Goal: Use online tool/utility: Utilize a website feature to perform a specific function

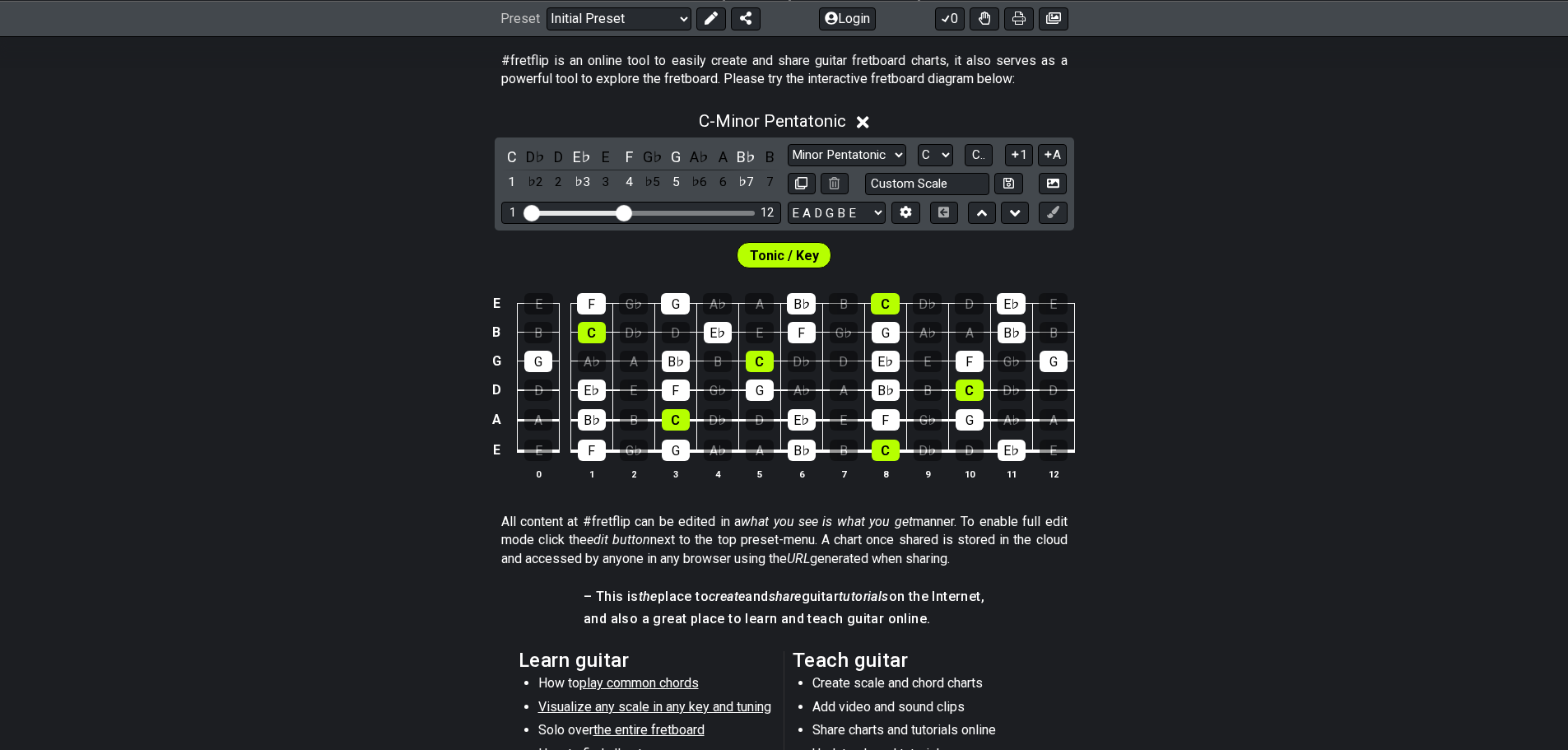
scroll to position [330, 0]
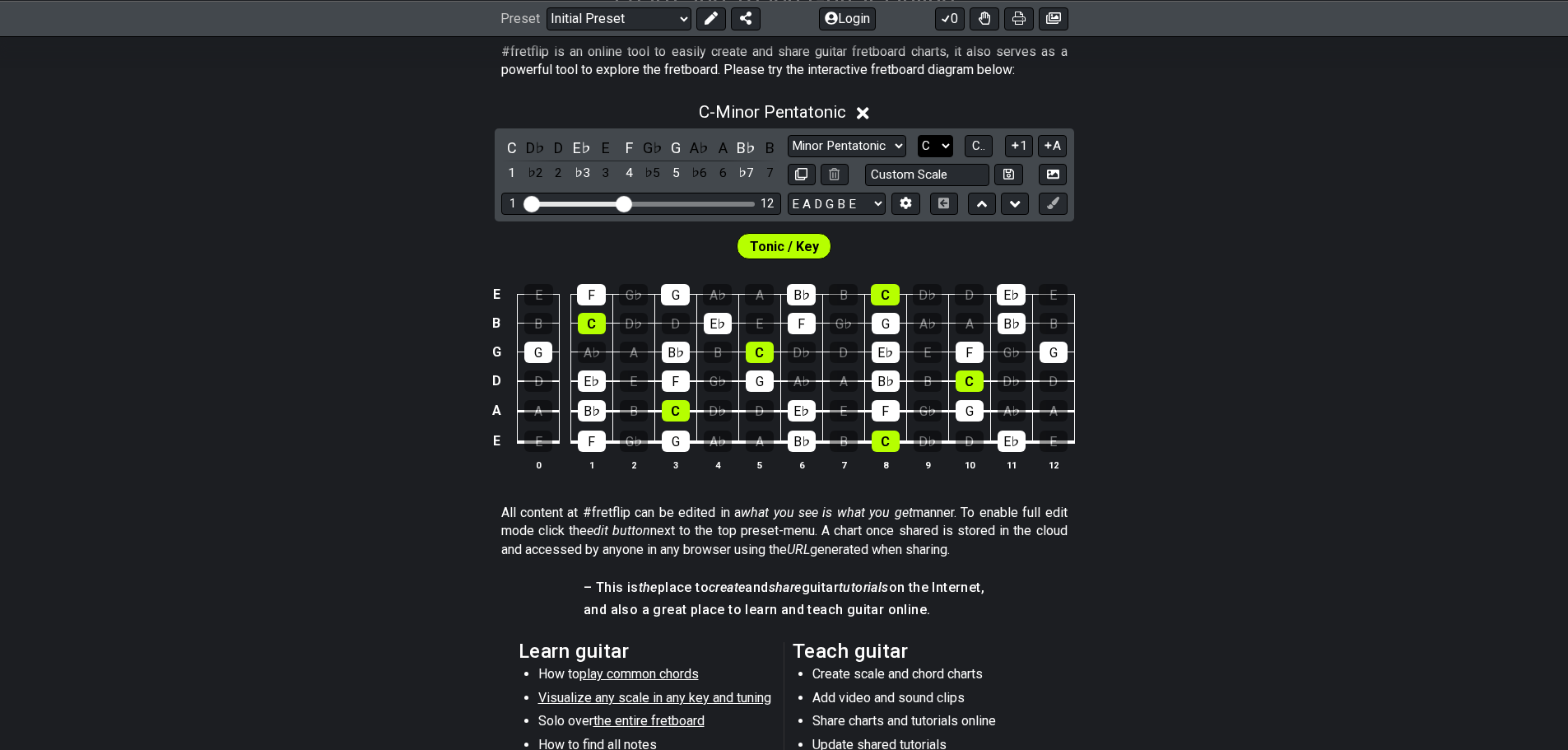
click at [922, 140] on select "A♭ A A♯ B♭ B C C♯ D♭ D D♯ E♭ E F F♯ G♭ G G♯" at bounding box center [935, 146] width 36 height 23
select select "B"
click at [917, 135] on select "A♭ A A♯ B♭ B C C♯ D♭ D D♯ E♭ E F F♯ G♭ G G♯" at bounding box center [935, 146] width 36 height 23
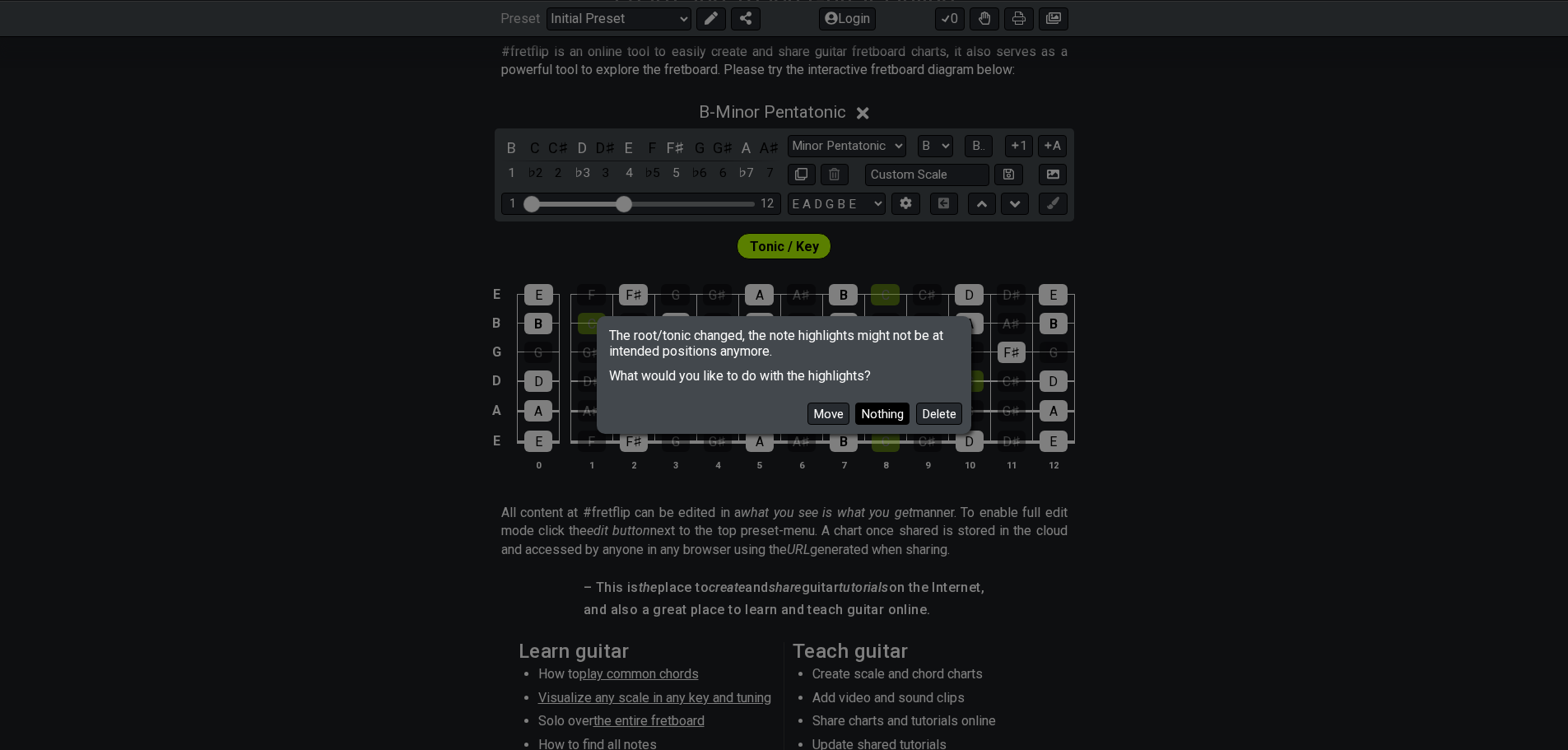
click at [879, 412] on button "Nothing" at bounding box center [882, 414] width 55 height 23
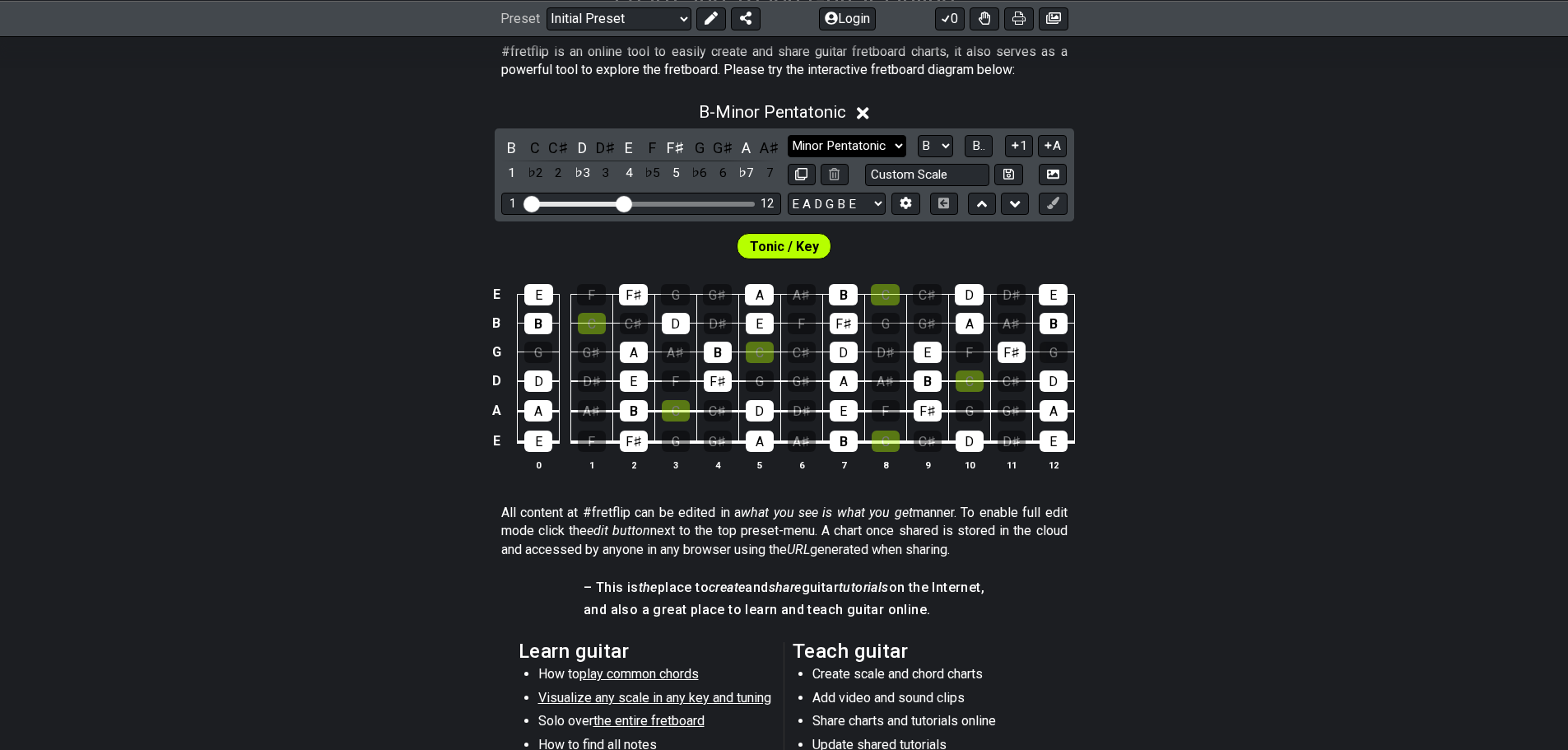
click at [843, 149] on select "Minor Pentatonic Click to edit Minor Pentatonic Major Pentatonic Minor Blues Ma…" at bounding box center [847, 146] width 119 height 23
select select "Lydian"
click at [787, 135] on select "Minor Pentatonic Click to edit Minor Pentatonic Major Pentatonic Minor Blues Ma…" at bounding box center [847, 146] width 119 height 23
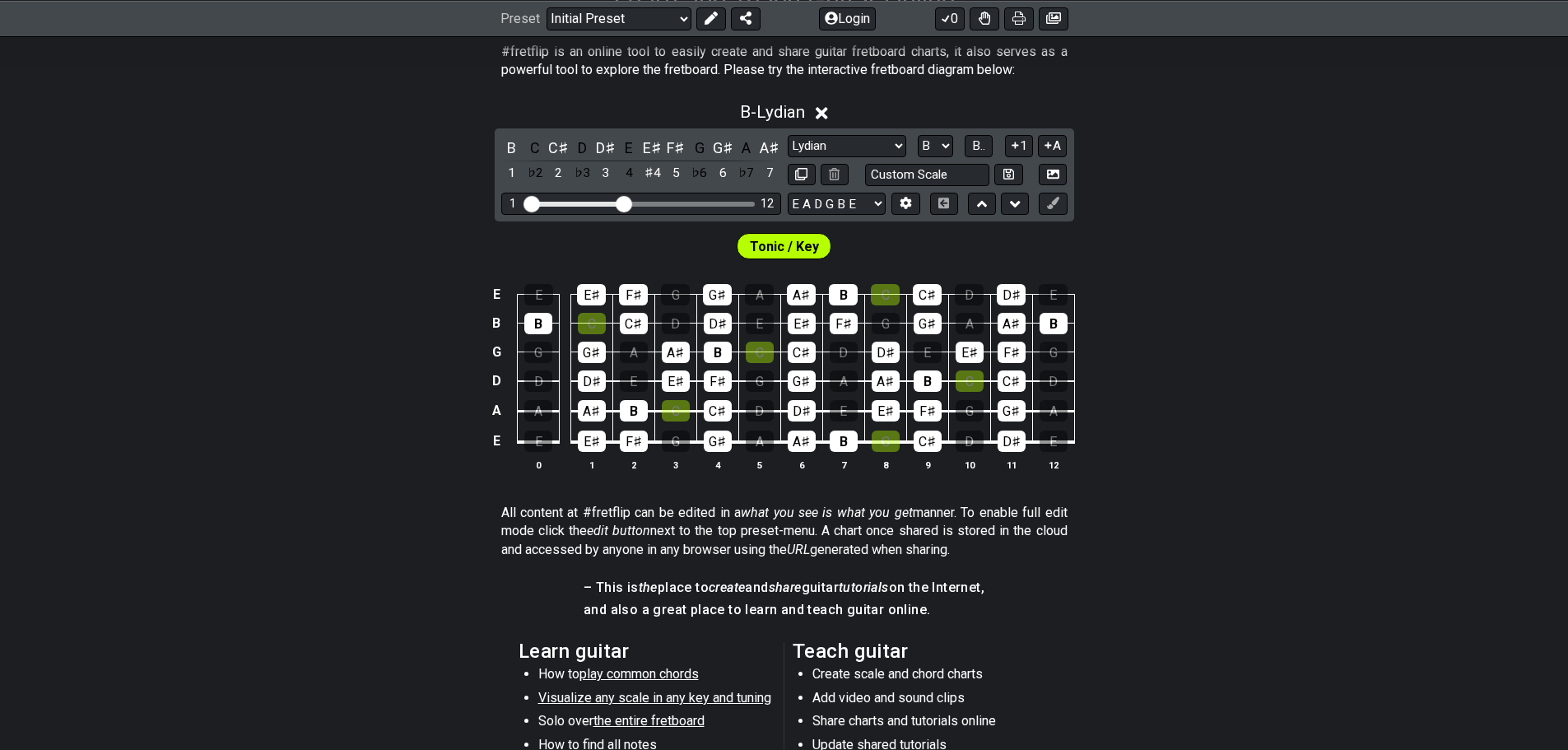
drag, startPoint x: 532, startPoint y: 204, endPoint x: 396, endPoint y: 198, distance: 136.1
click at [525, 203] on input "Visible fret range" at bounding box center [641, 203] width 234 height 0
drag, startPoint x: 618, startPoint y: 205, endPoint x: 727, endPoint y: 212, distance: 109.2
click at [727, 203] on input "Visible fret range" at bounding box center [641, 203] width 234 height 0
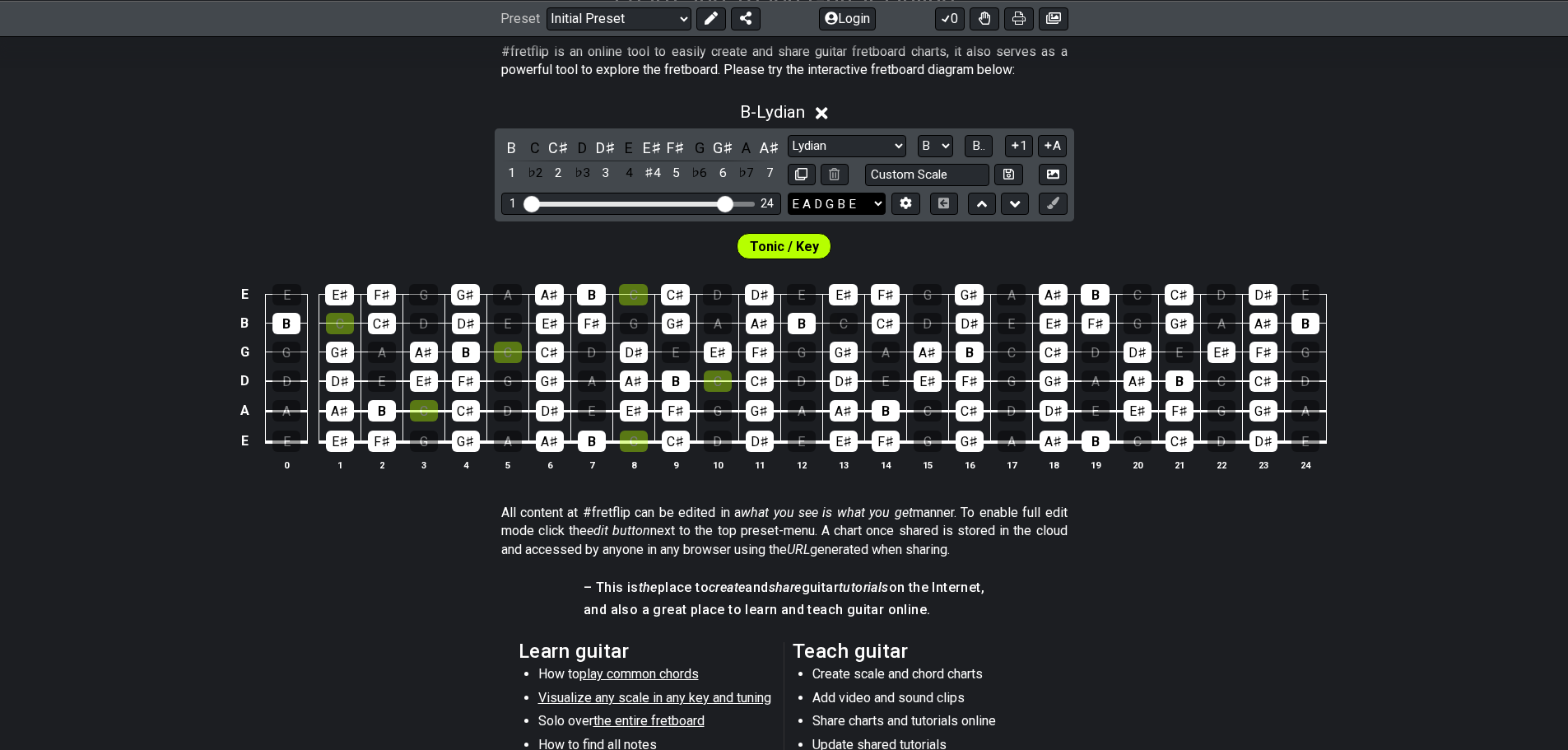
click at [817, 211] on select "E A D G B E E A D G B E E A D G B E B E A D F♯ B A D G C E A D A D G B E E♭ A♭ …" at bounding box center [836, 204] width 98 height 23
select select "B E A D G B E"
click at [787, 192] on select "E A D G B E E A D G B E E A D G B E B E A D F♯ B A D G C E A D A D G B E E♭ A♭ …" at bounding box center [836, 204] width 98 height 23
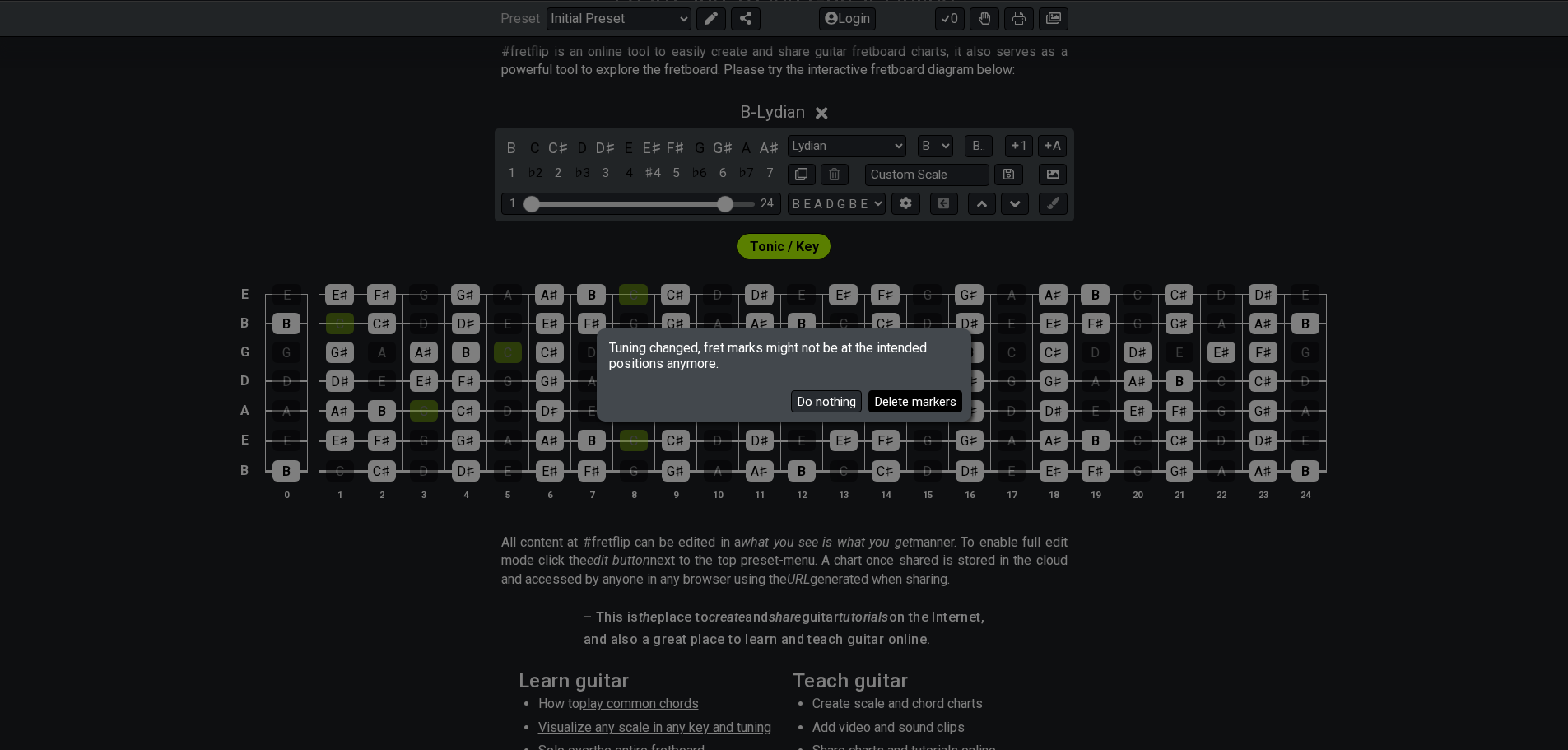
click at [891, 403] on button "Delete markers" at bounding box center [915, 401] width 94 height 23
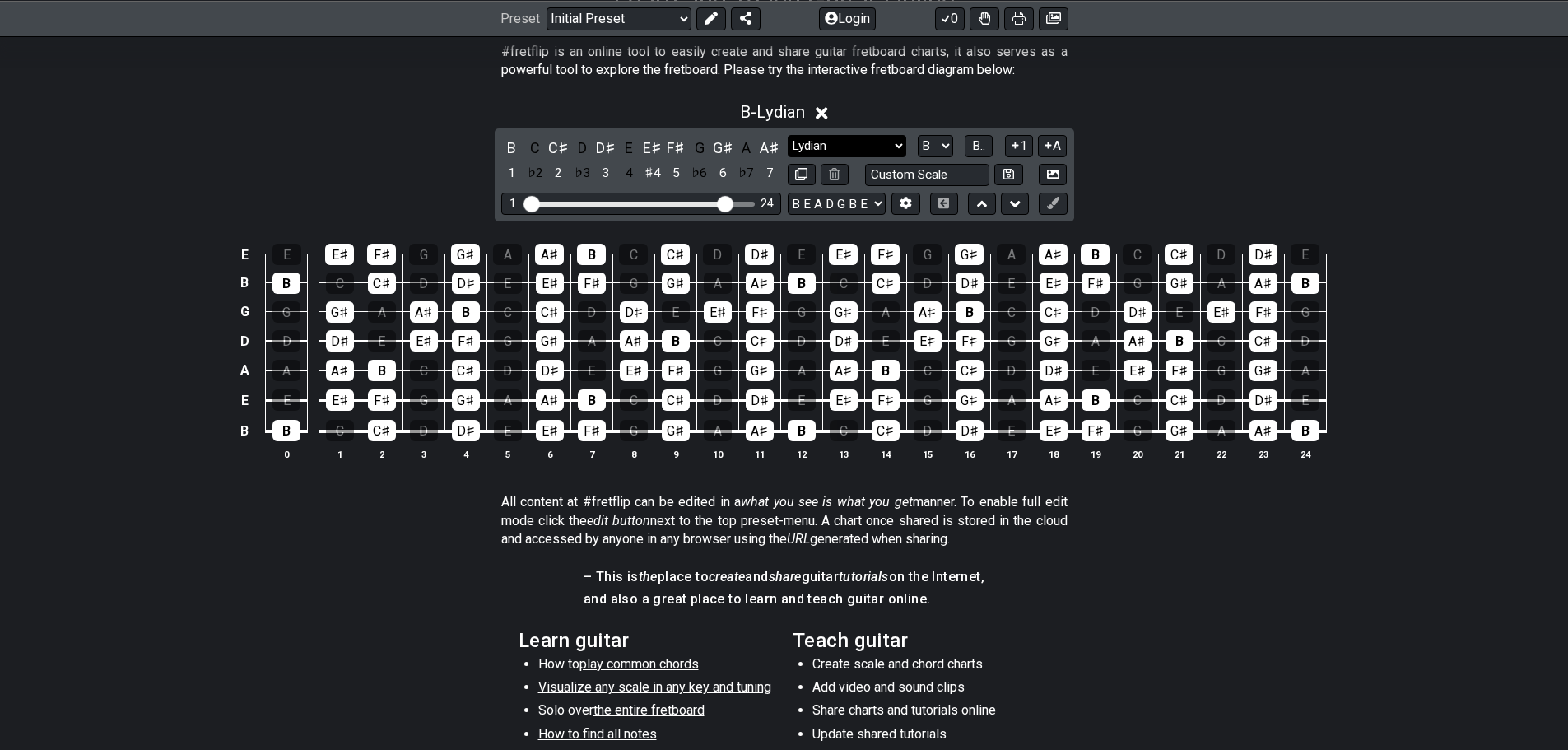
click at [818, 149] on select "Minor Pentatonic Click to edit Minor Pentatonic Major Pentatonic Minor Blues Ma…" at bounding box center [847, 146] width 119 height 23
click at [787, 135] on select "Minor Pentatonic Click to edit Minor Pentatonic Major Pentatonic Minor Blues Ma…" at bounding box center [847, 146] width 119 height 23
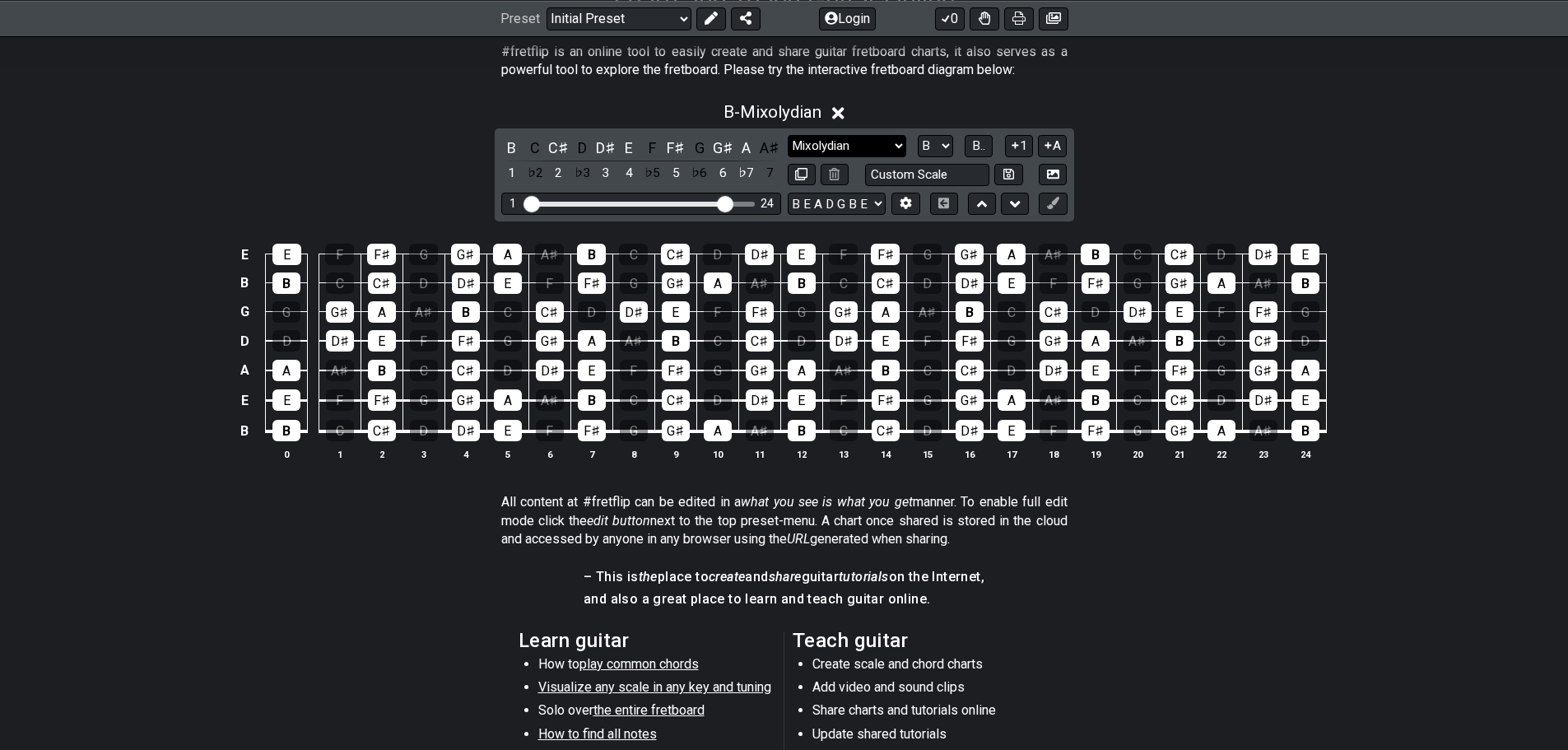
click at [855, 143] on select "Minor Pentatonic Click to edit Minor Pentatonic Major Pentatonic Minor Blues Ma…" at bounding box center [847, 146] width 119 height 23
select select "Phrygian"
click at [787, 135] on select "Minor Pentatonic Click to edit Minor Pentatonic Major Pentatonic Minor Blues Ma…" at bounding box center [847, 146] width 119 height 23
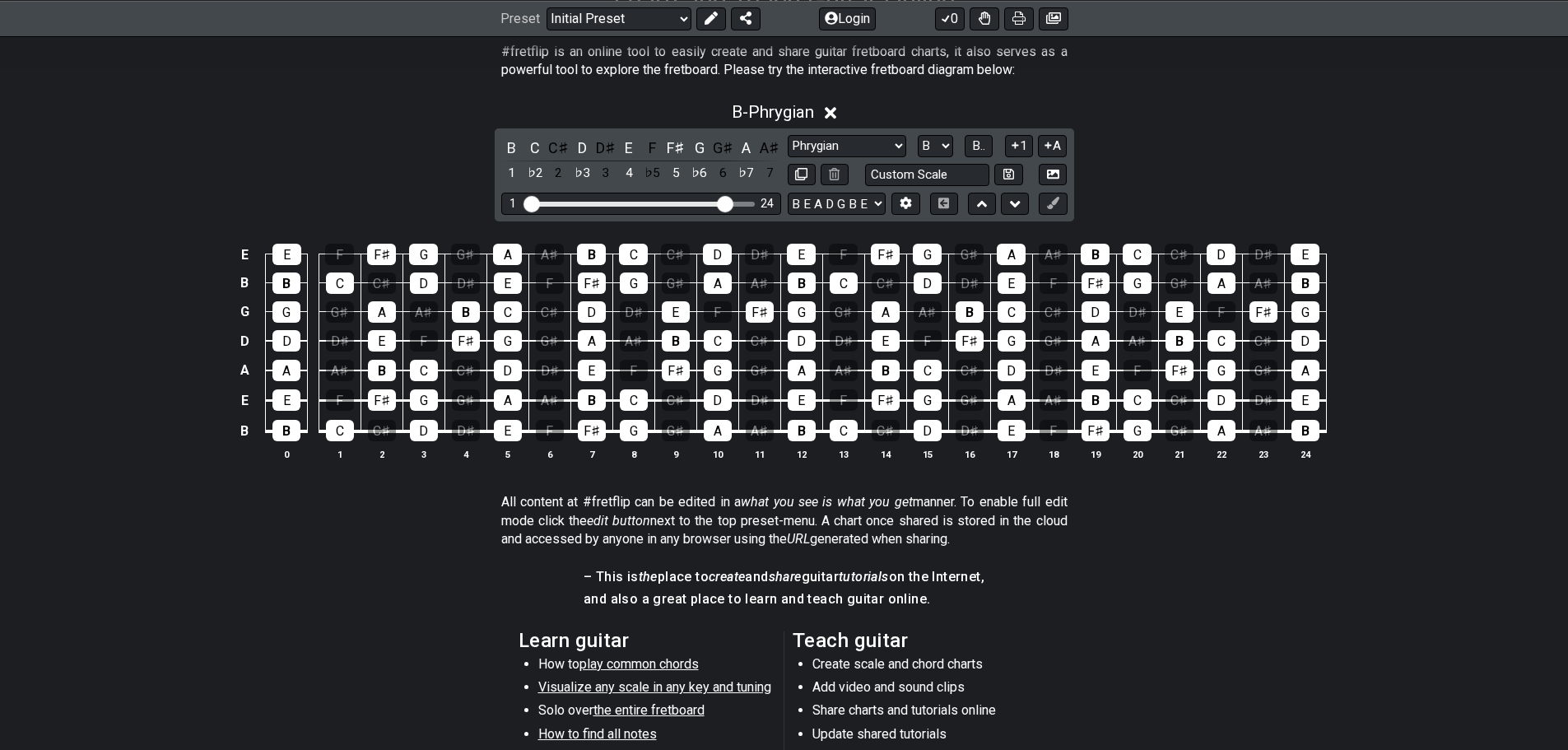
click at [1398, 290] on div "E E F F♯ G G♯ A A♯ B C C♯ D D♯ E F F♯ G G♯ A A♯ B C C♯ D D♯ E B B C C♯ D D♯ E F…" at bounding box center [784, 352] width 1568 height 261
